Goal: Information Seeking & Learning: Check status

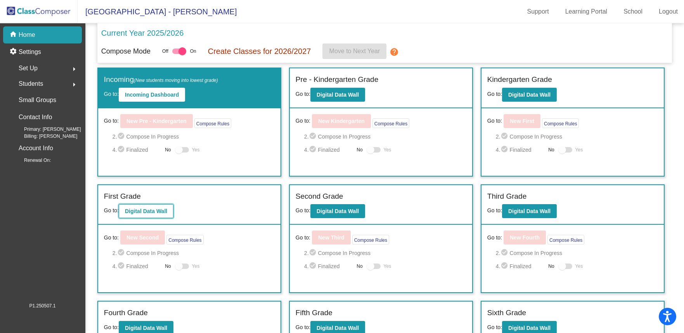
click at [154, 215] on button "Digital Data Wall" at bounding box center [146, 211] width 55 height 14
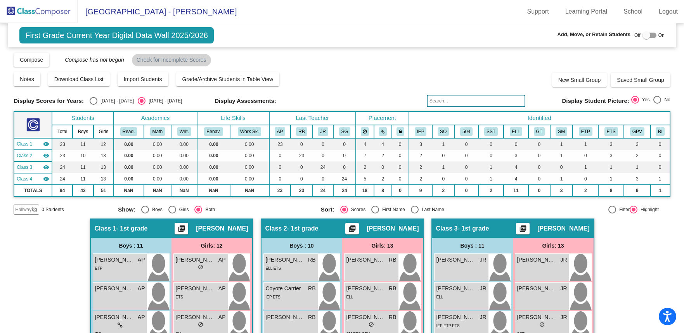
click at [94, 104] on div "Select an option" at bounding box center [94, 101] width 8 height 8
click at [94, 105] on input "[DATE] - [DATE]" at bounding box center [93, 105] width 0 height 0
radio input "true"
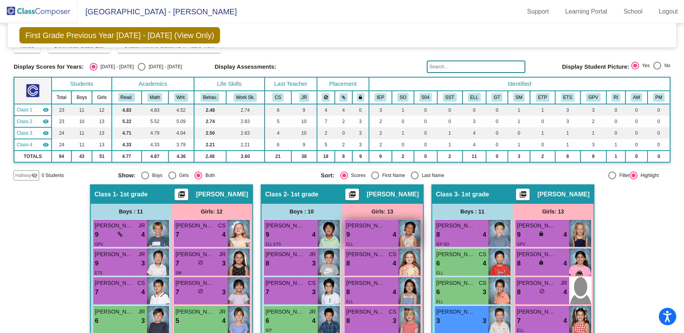
scroll to position [13, 0]
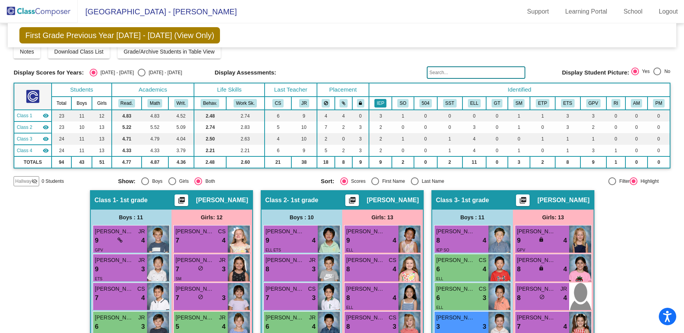
click at [377, 104] on button "IEP" at bounding box center [380, 103] width 12 height 9
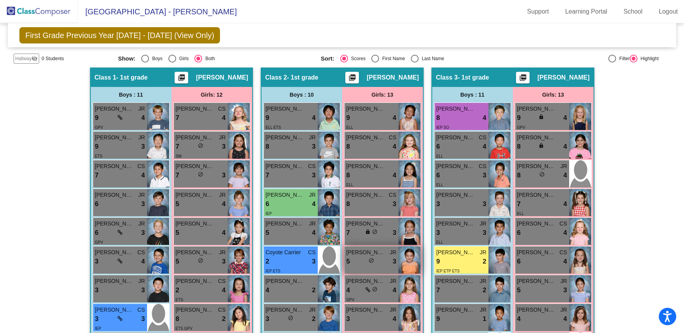
scroll to position [135, 0]
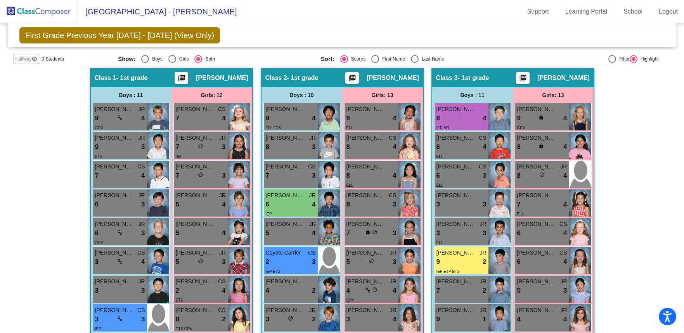
click at [45, 16] on img at bounding box center [39, 11] width 78 height 23
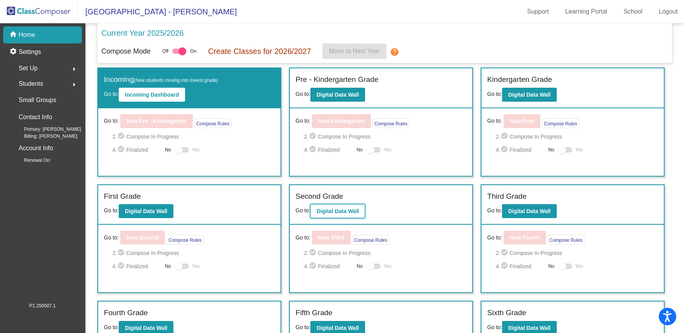
click at [334, 213] on b "Digital Data Wall" at bounding box center [338, 211] width 42 height 6
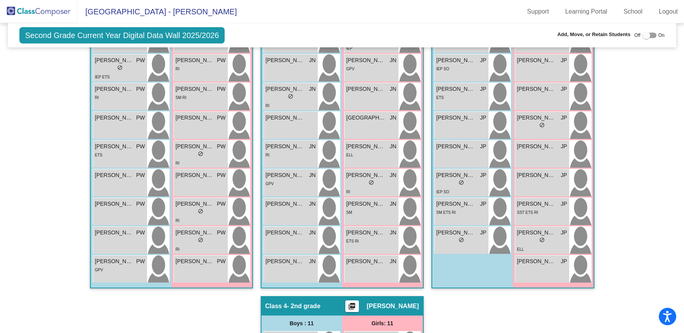
scroll to position [287, 0]
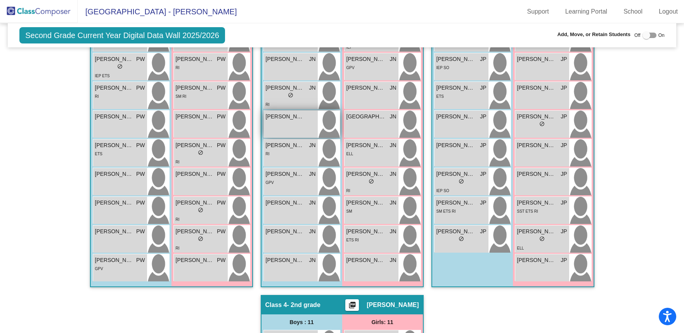
click at [292, 129] on div "[PERSON_NAME] [PERSON_NAME] lock do_not_disturb_alt" at bounding box center [291, 124] width 54 height 27
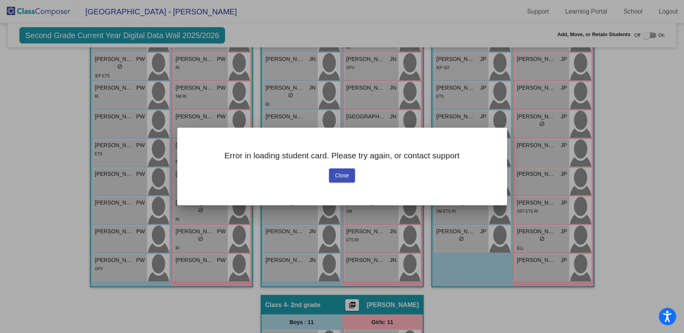
click at [347, 179] on button "Close" at bounding box center [342, 175] width 26 height 14
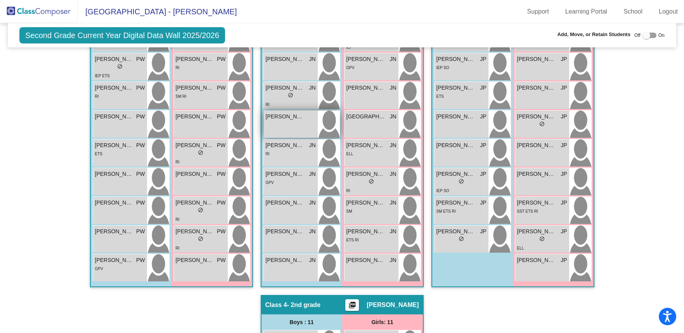
click at [295, 120] on span "[PERSON_NAME] [PERSON_NAME]" at bounding box center [285, 117] width 39 height 8
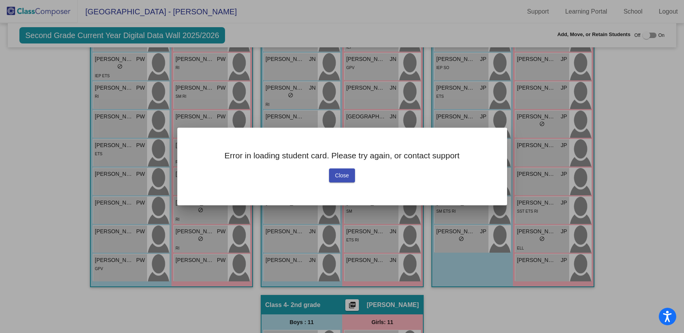
click at [332, 174] on button "Close" at bounding box center [342, 175] width 26 height 14
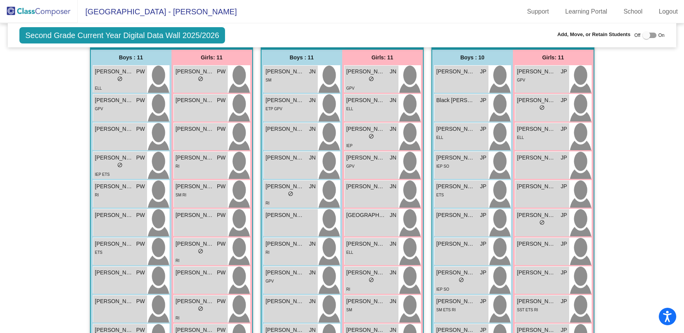
scroll to position [191, 0]
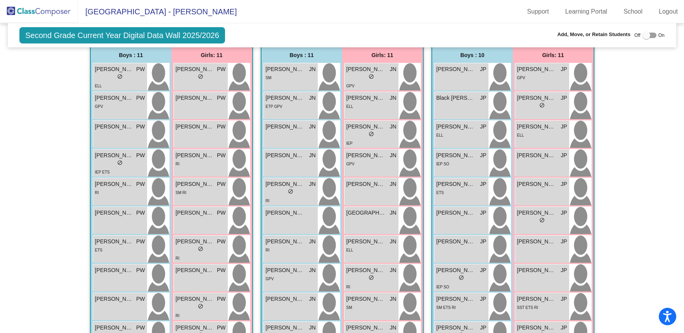
click at [43, 13] on img at bounding box center [39, 11] width 78 height 23
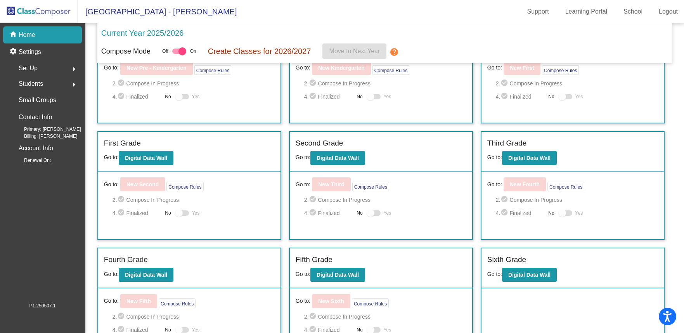
scroll to position [77, 0]
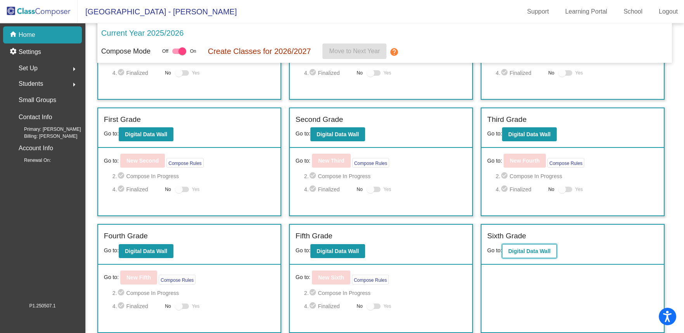
click at [536, 253] on b "Digital Data Wall" at bounding box center [529, 251] width 42 height 6
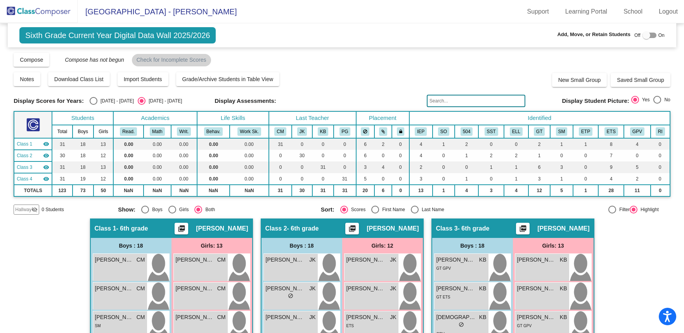
click at [94, 102] on div "Select an option" at bounding box center [94, 101] width 8 height 8
click at [94, 105] on input "[DATE] - [DATE]" at bounding box center [93, 105] width 0 height 0
radio input "true"
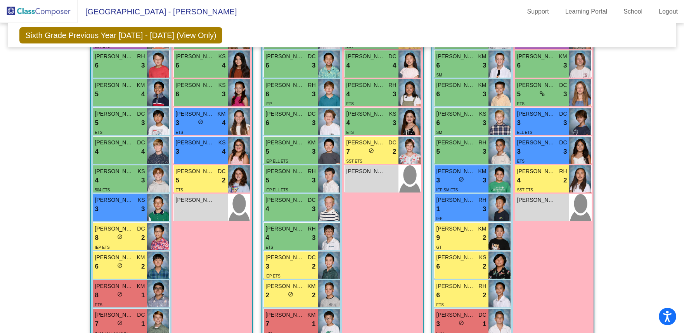
scroll to position [386, 0]
